Goal: Information Seeking & Learning: Learn about a topic

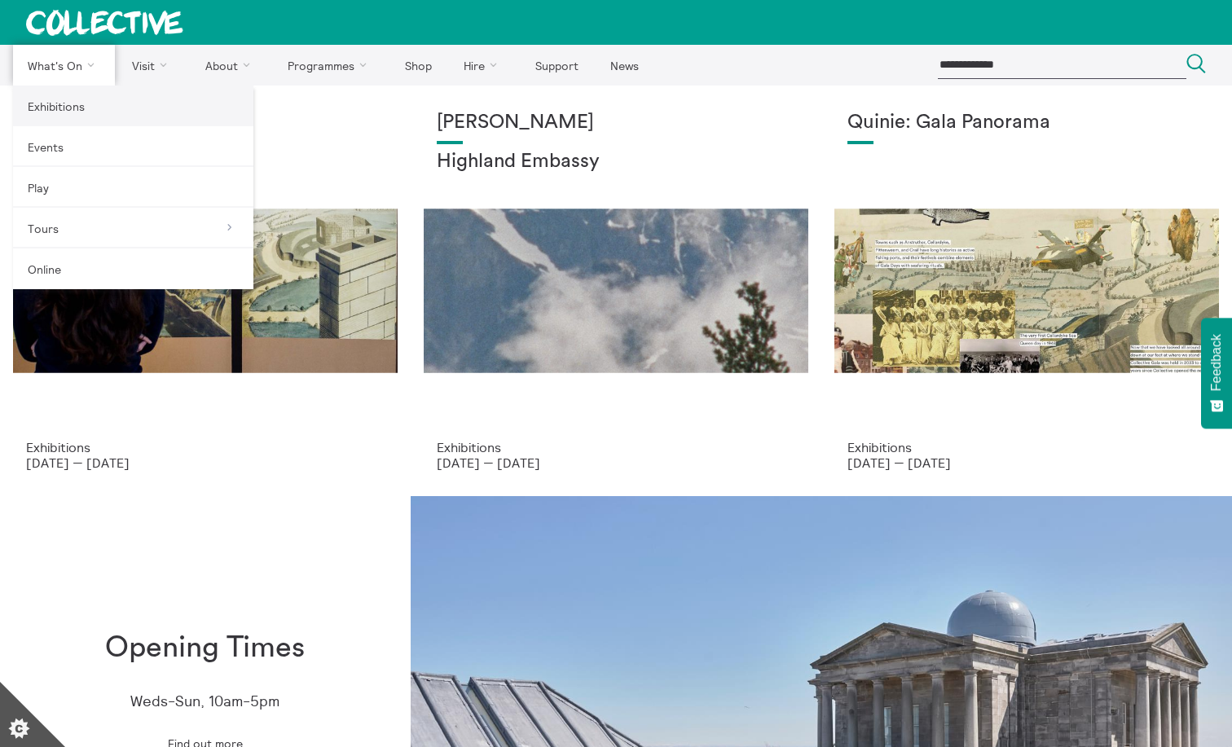
click at [59, 108] on link "Exhibitions" at bounding box center [133, 106] width 240 height 41
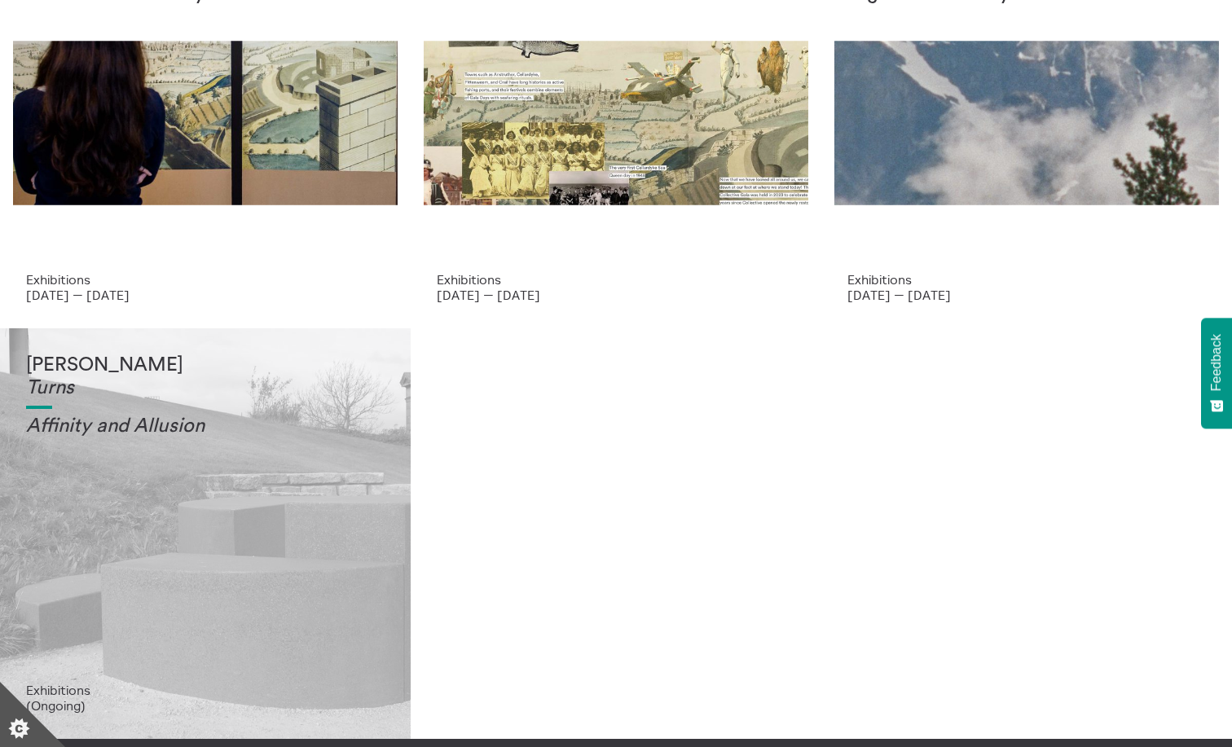
scroll to position [188, 0]
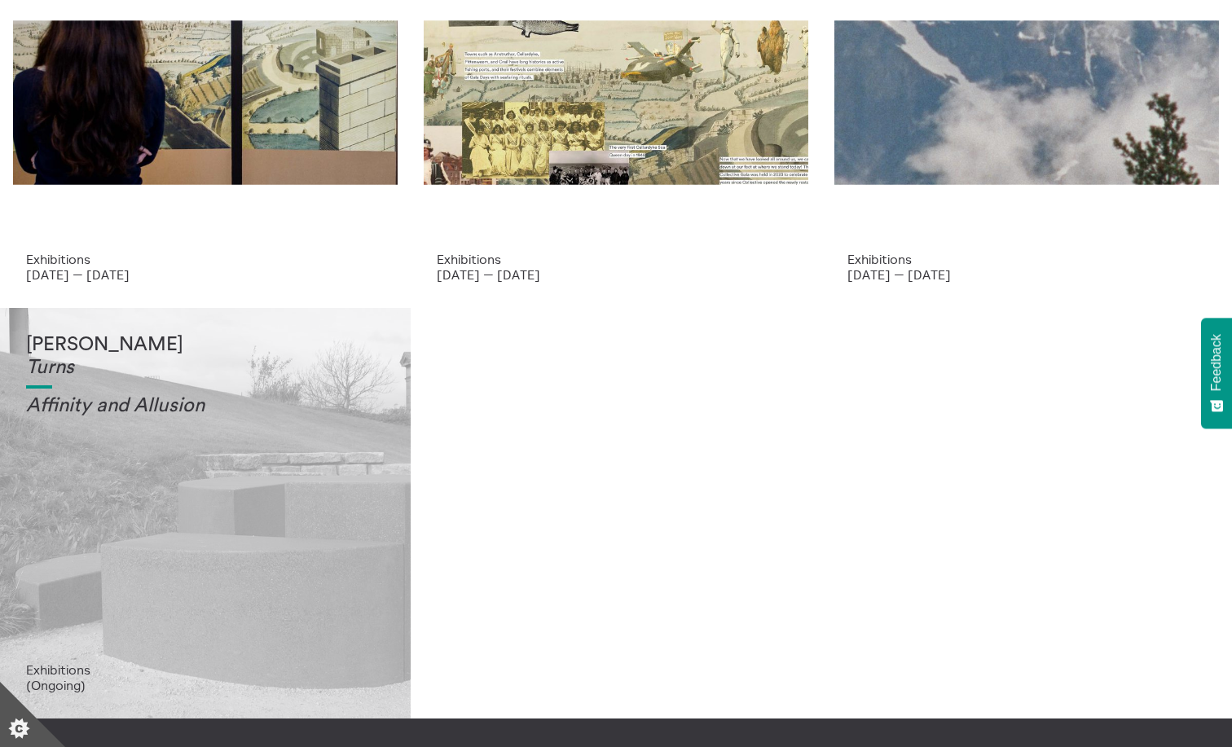
click at [200, 473] on div "[PERSON_NAME] Turns Affinity and Allusi on" at bounding box center [205, 498] width 359 height 328
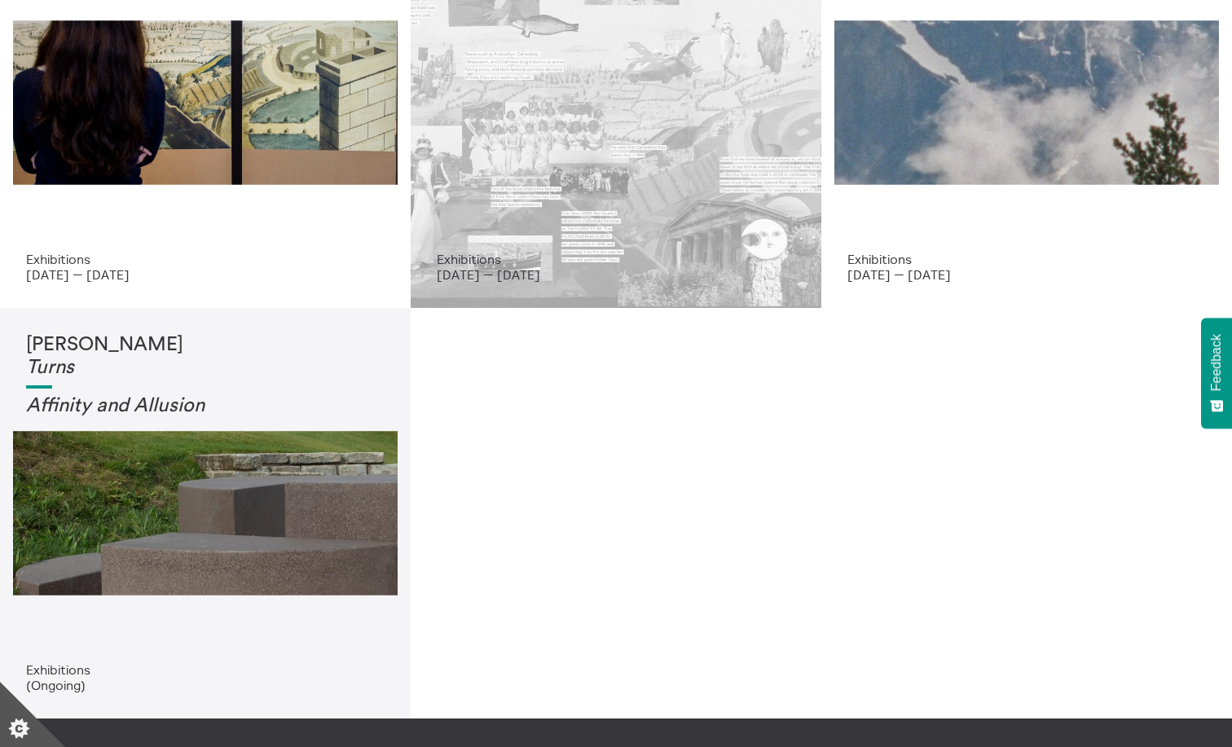
click at [561, 172] on div "Quinie: Gala Panorama" at bounding box center [616, 87] width 359 height 328
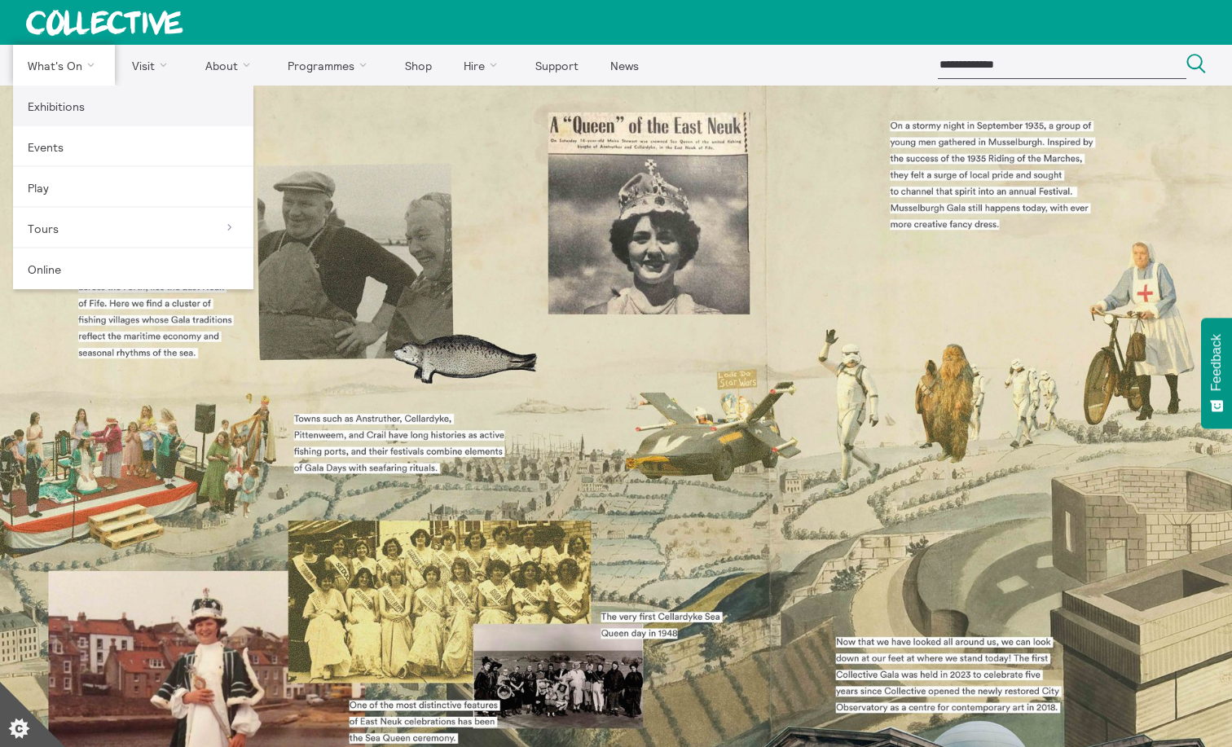
click at [57, 106] on link "Exhibitions" at bounding box center [133, 106] width 240 height 41
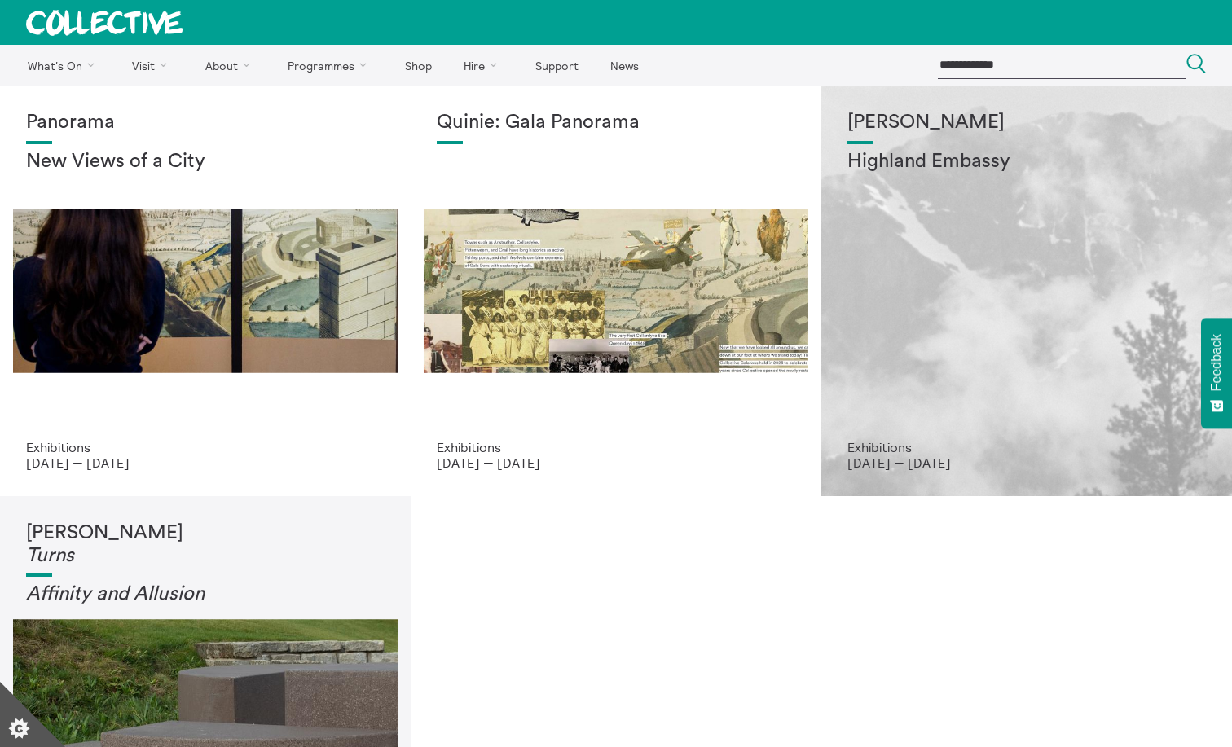
click at [990, 286] on div "Shen Xin Highland Embassy" at bounding box center [1027, 276] width 359 height 328
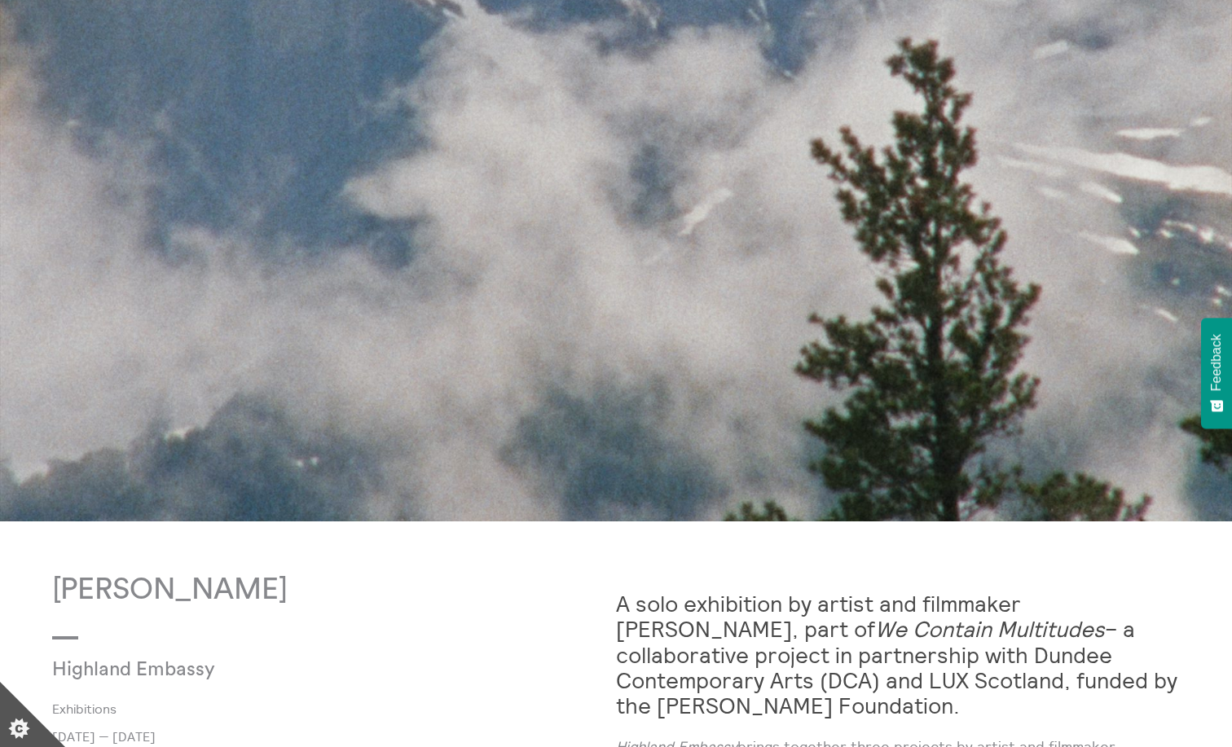
scroll to position [823, 0]
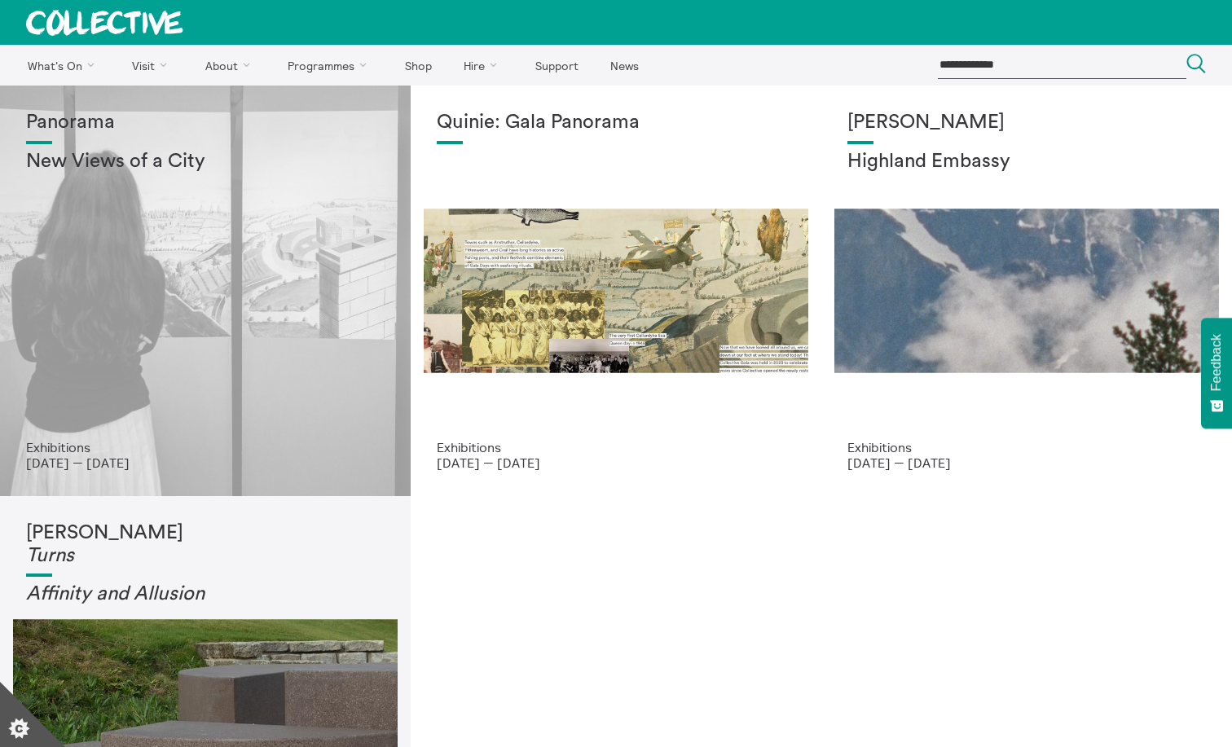
click at [208, 244] on div "Panorama New Views of a City" at bounding box center [205, 276] width 359 height 328
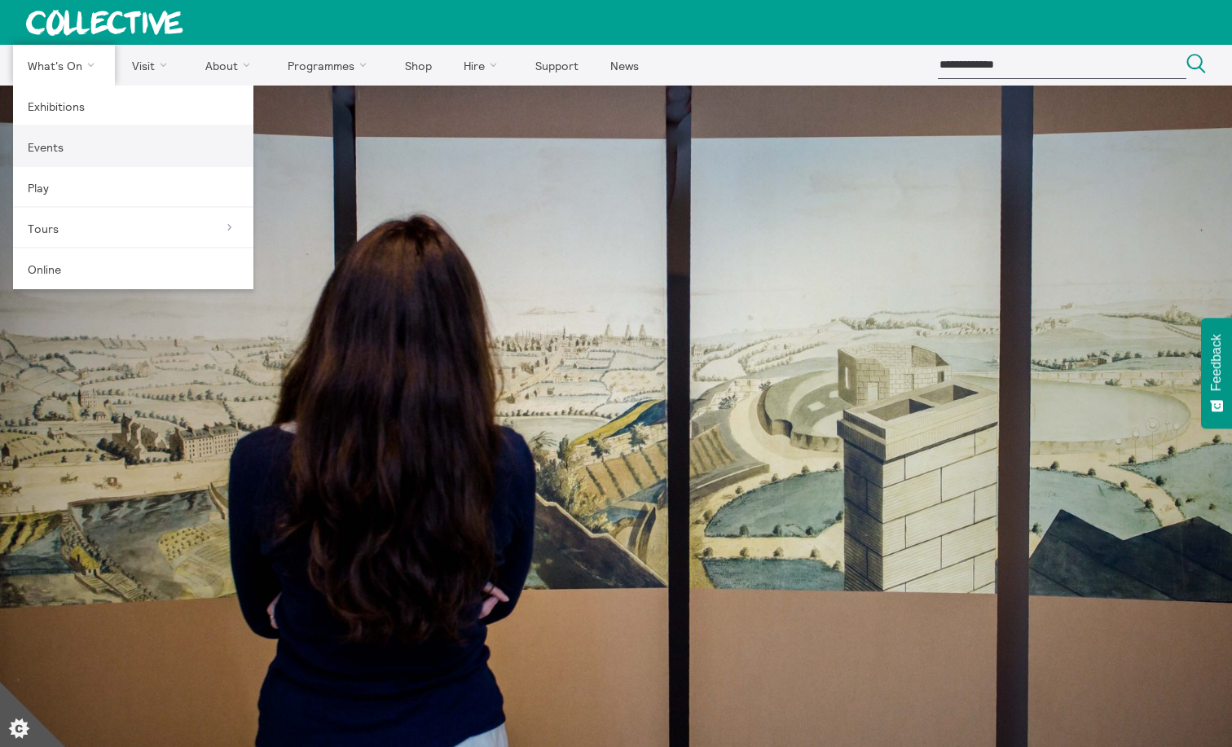
click at [46, 152] on link "Events" at bounding box center [133, 146] width 240 height 41
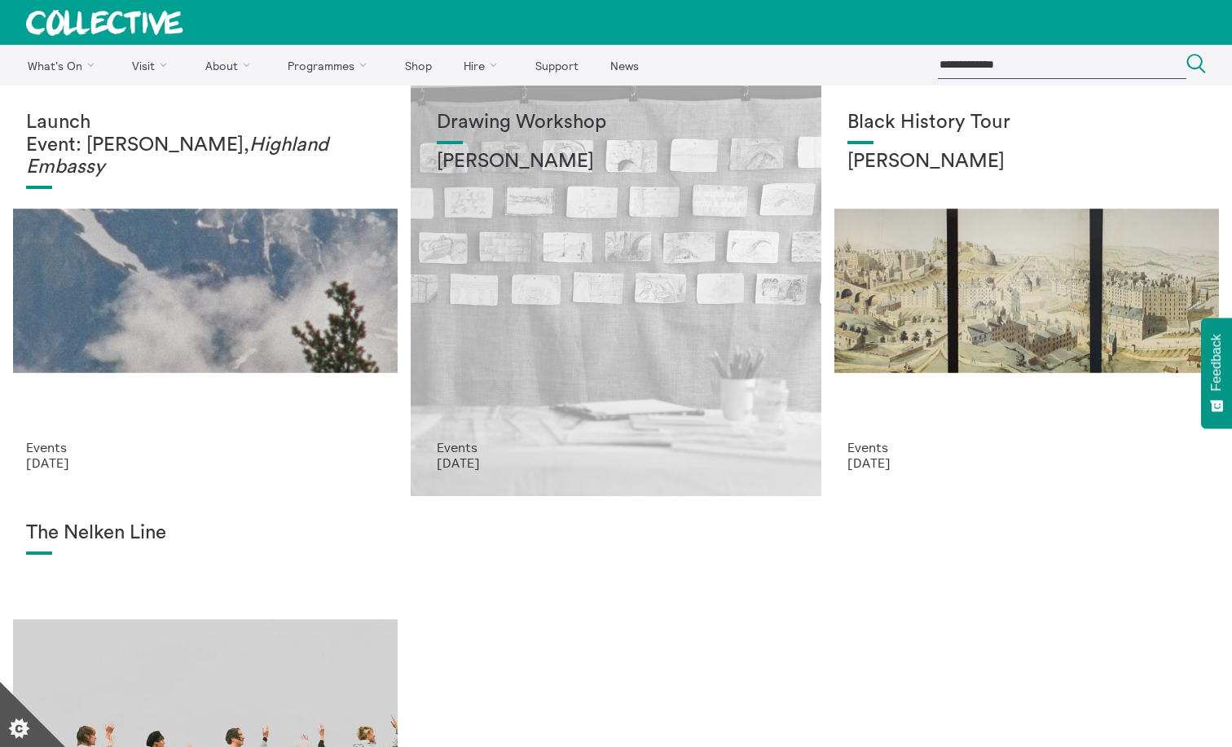
click at [573, 219] on div "Drawing Workshop Annie Lord" at bounding box center [616, 276] width 359 height 328
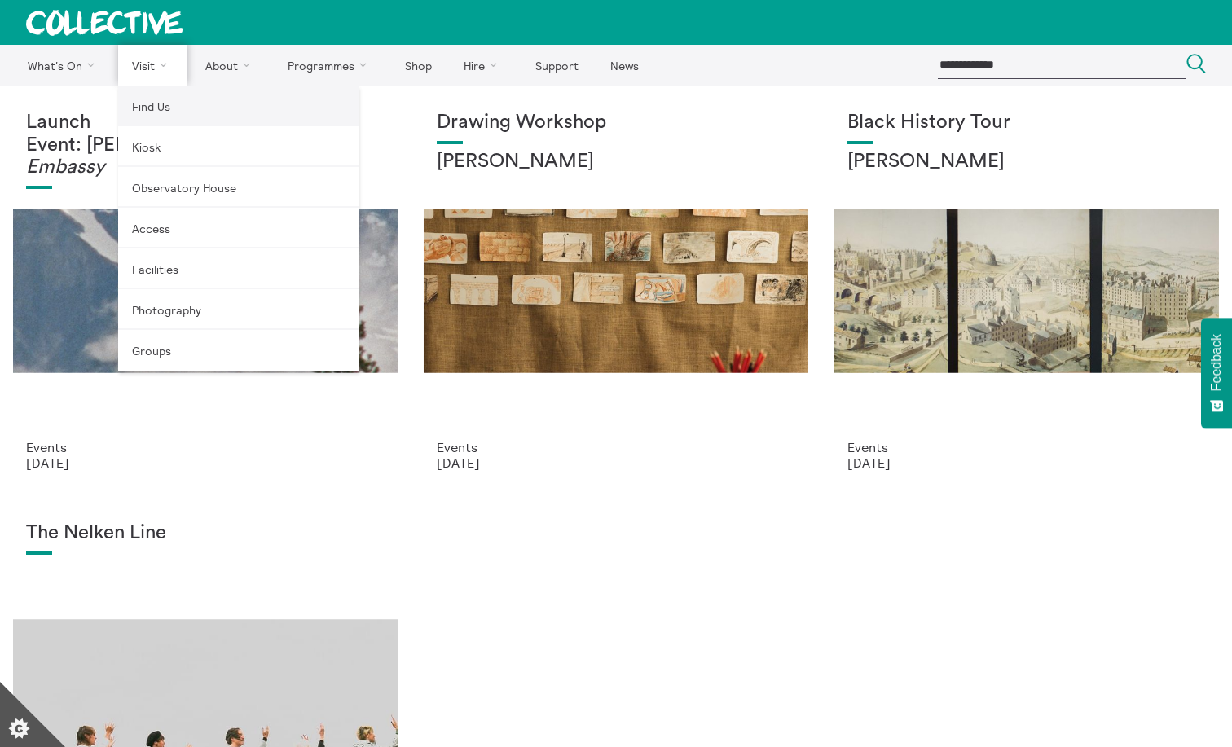
click at [154, 106] on link "Find Us" at bounding box center [238, 106] width 240 height 41
